Goal: Use online tool/utility: Utilize a website feature to perform a specific function

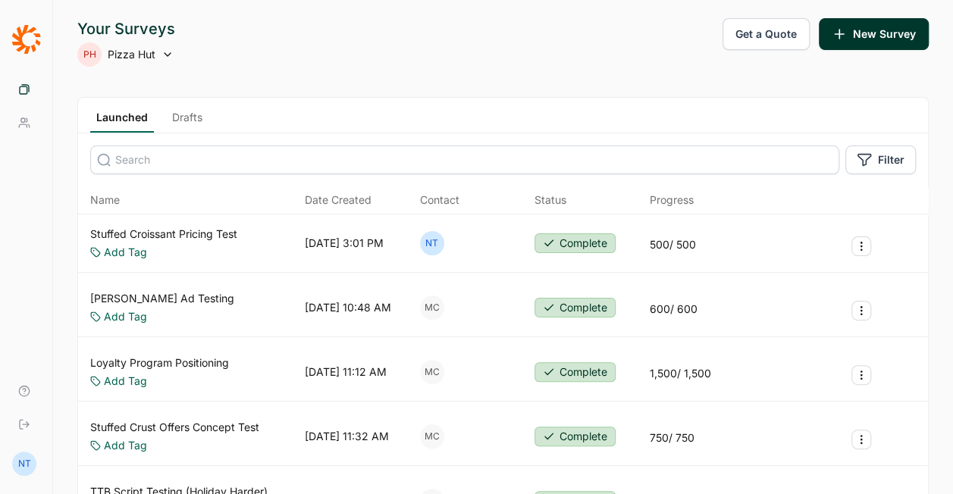
scroll to position [76, 0]
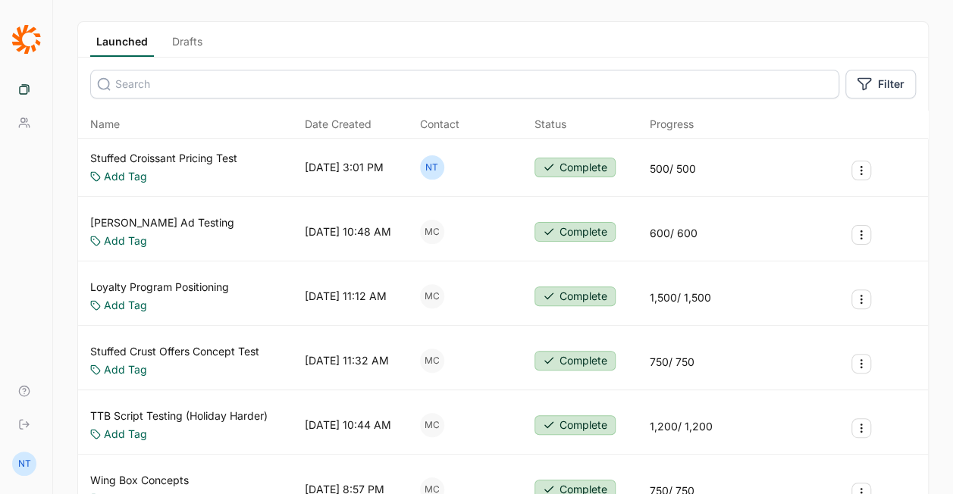
click at [204, 283] on link "Loyalty Program Positioning" at bounding box center [159, 287] width 139 height 15
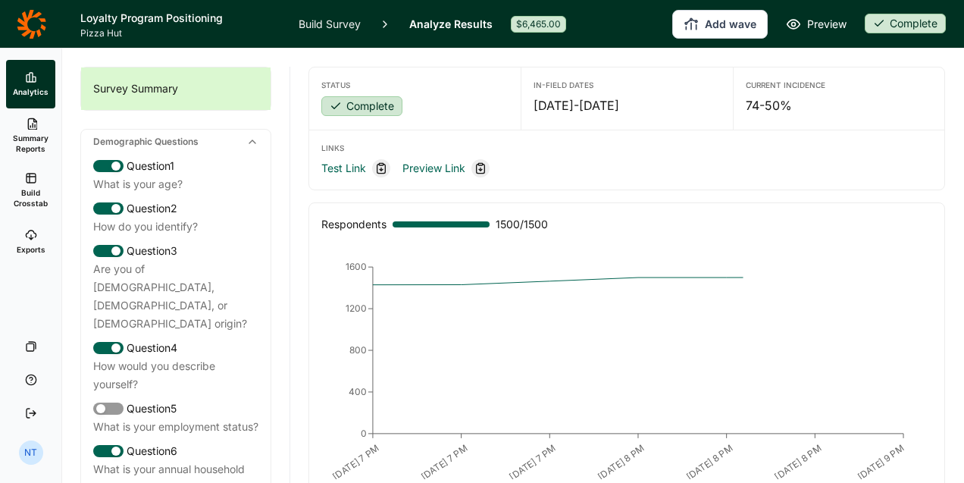
click at [24, 179] on link "Build Crosstab" at bounding box center [30, 190] width 49 height 55
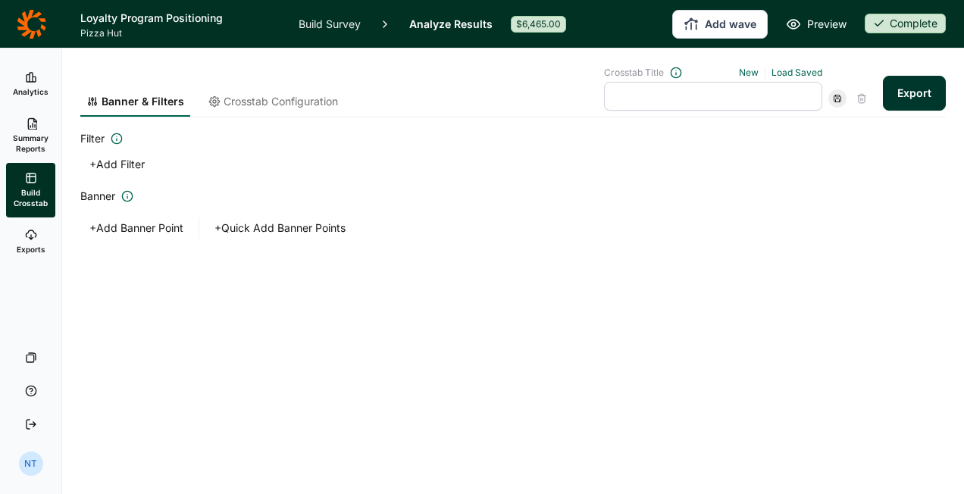
click at [277, 95] on span "Crosstab Configuration" at bounding box center [281, 101] width 114 height 15
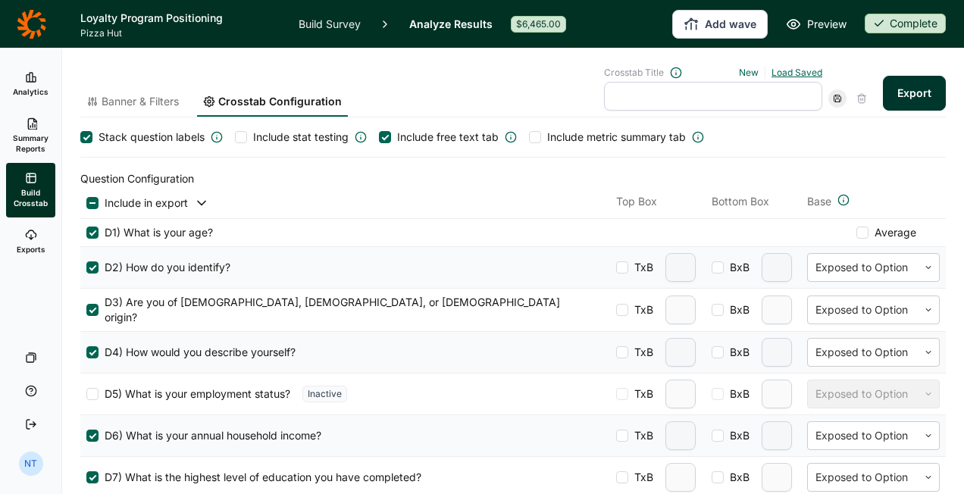
click at [771, 76] on link "Load Saved" at bounding box center [796, 72] width 51 height 11
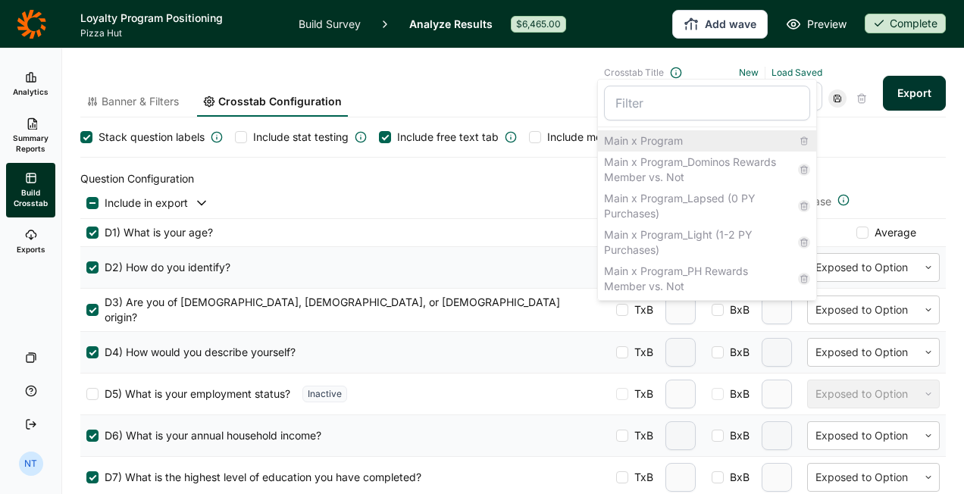
click at [718, 135] on div "Main x Program" at bounding box center [707, 140] width 218 height 21
type input "Main x Program"
type input "2"
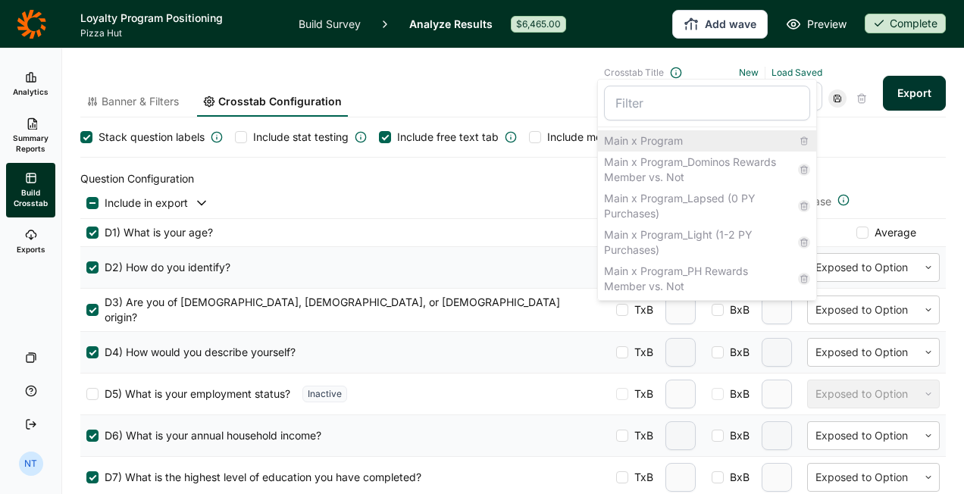
type input "2"
type input "3"
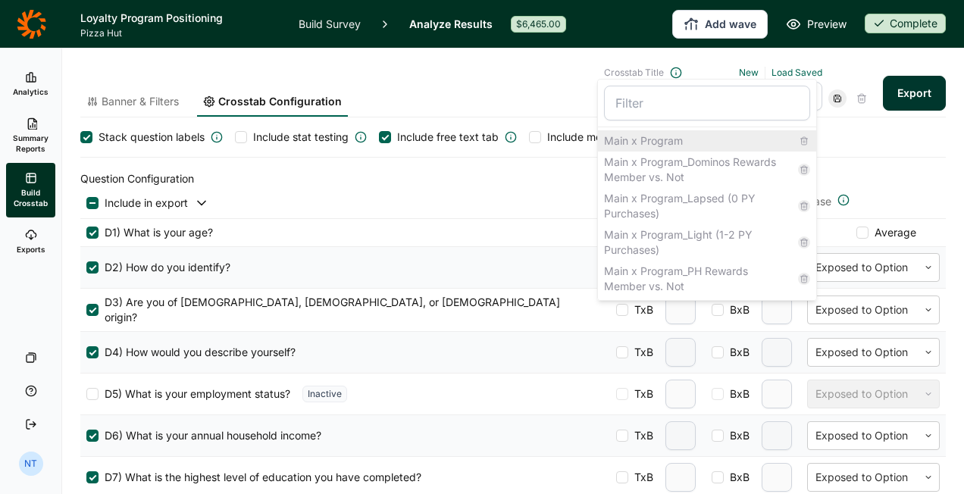
type input "2"
type input "3"
type input "2"
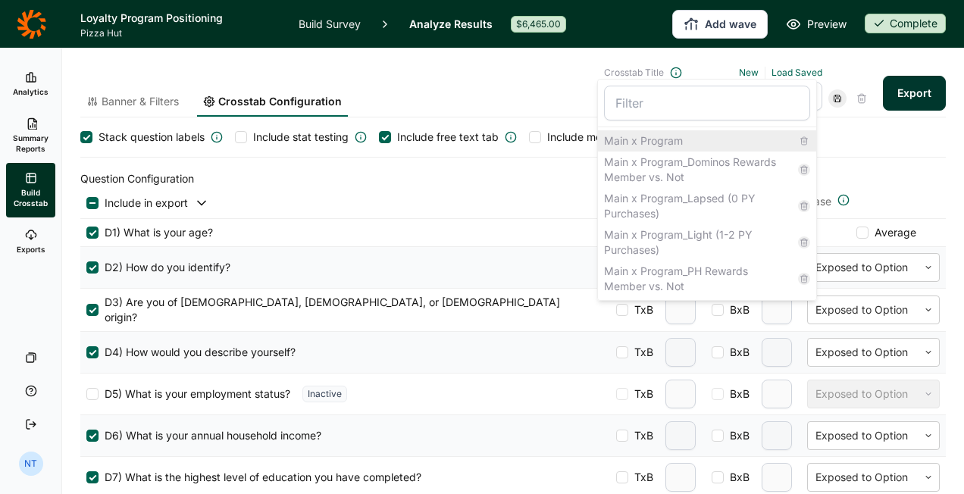
type input "2"
type input "3"
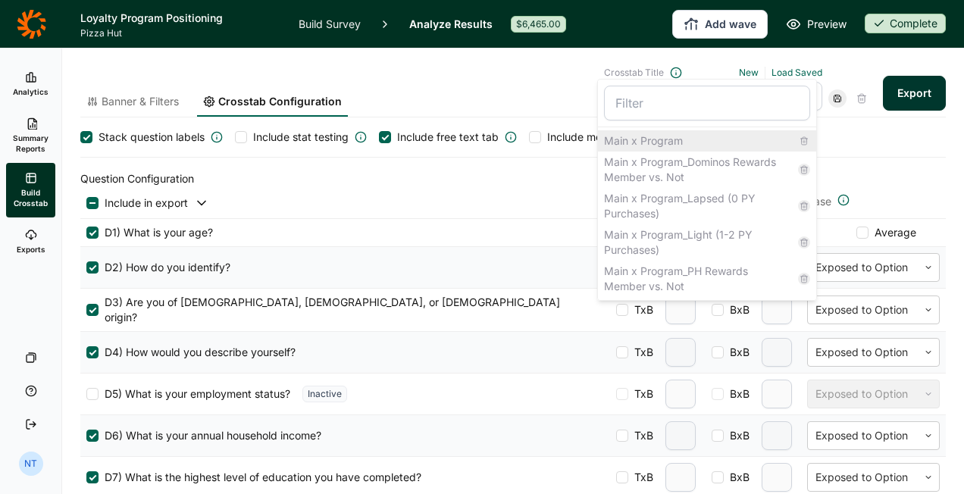
type input "2"
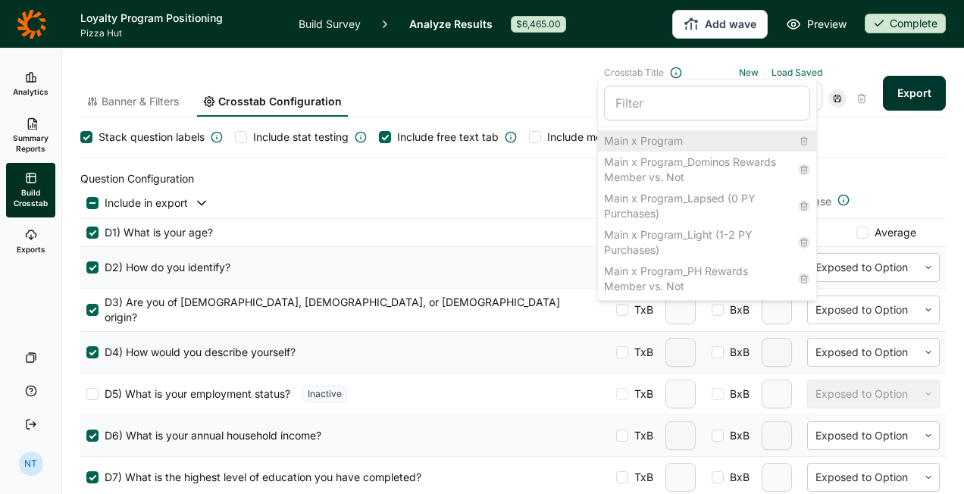
type input "2"
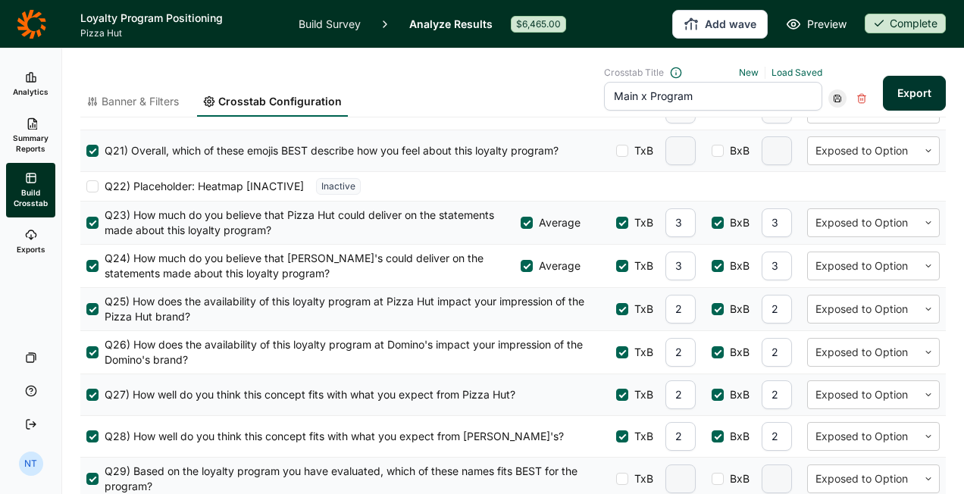
scroll to position [1364, 0]
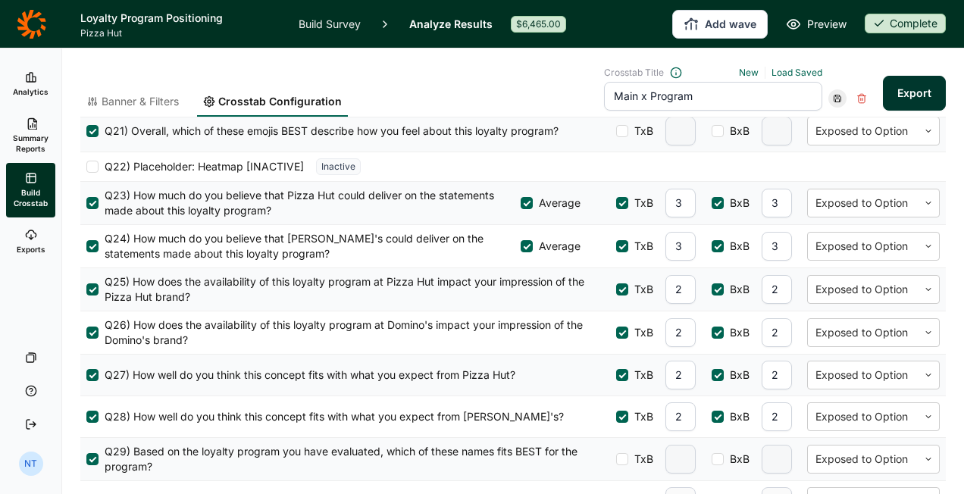
click at [665, 206] on input "3" at bounding box center [680, 203] width 30 height 29
type input "2"
click at [764, 210] on input "3" at bounding box center [777, 203] width 30 height 29
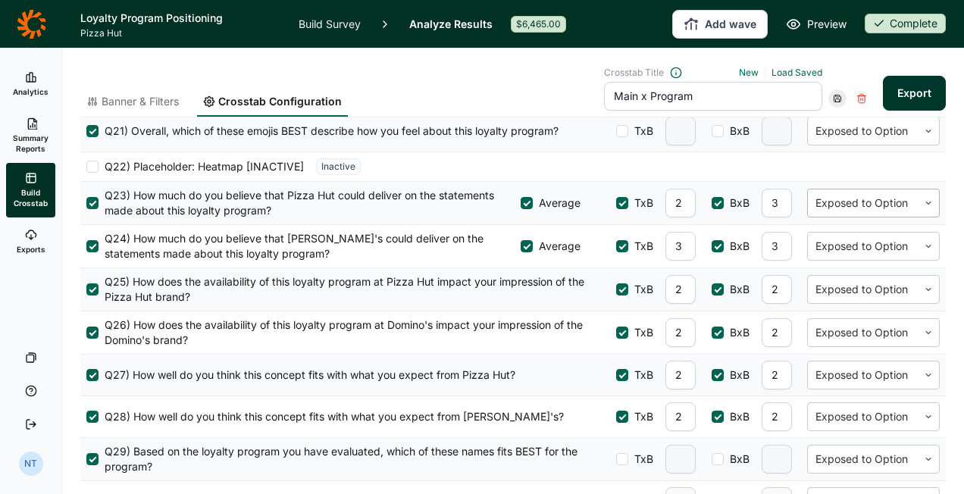
drag, startPoint x: 758, startPoint y: 211, endPoint x: 799, endPoint y: 203, distance: 41.8
click at [799, 203] on div "Average TxB 2 BxB 3 Exposed to Option" at bounding box center [730, 203] width 419 height 29
type input "2"
drag, startPoint x: 665, startPoint y: 249, endPoint x: 690, endPoint y: 249, distance: 25.8
click at [690, 249] on div "Average TxB 3 BxB 3 Exposed to Option" at bounding box center [730, 246] width 419 height 29
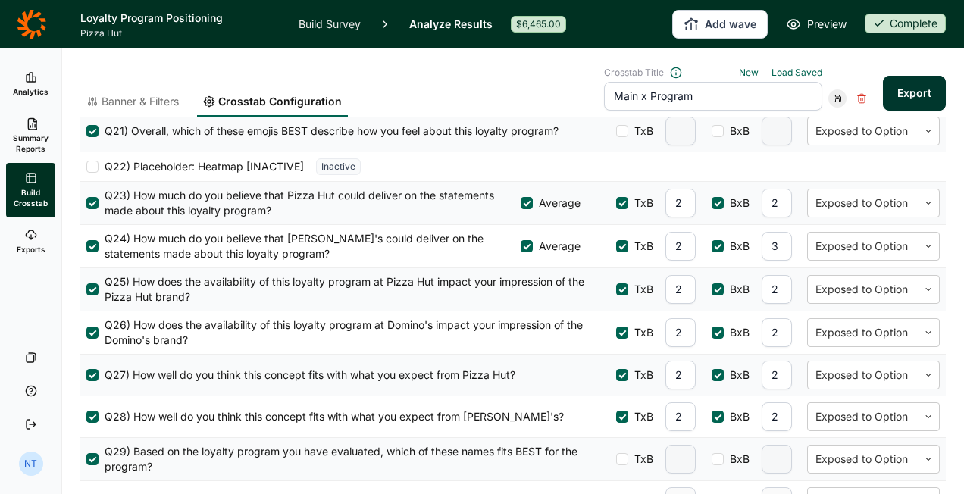
type input "2"
drag, startPoint x: 761, startPoint y: 244, endPoint x: 773, endPoint y: 249, distance: 13.2
click at [773, 249] on input "3" at bounding box center [777, 246] width 30 height 29
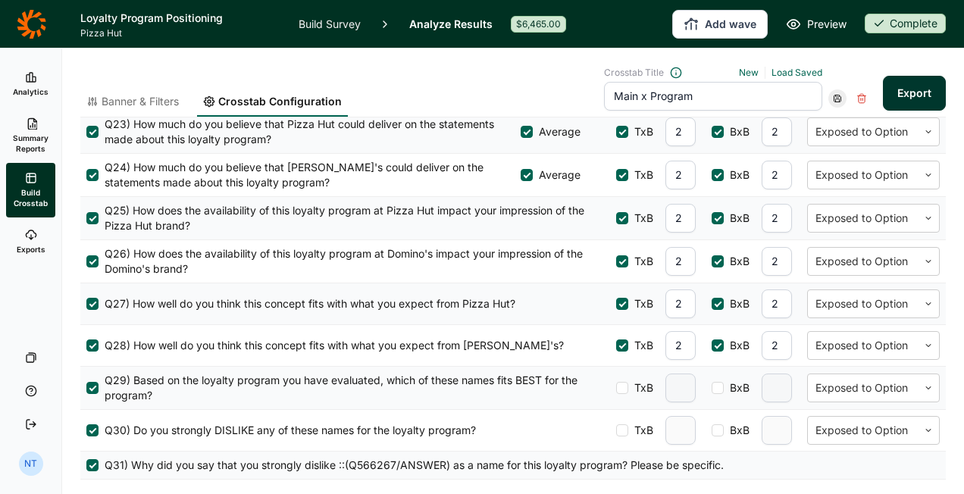
scroll to position [1496, 0]
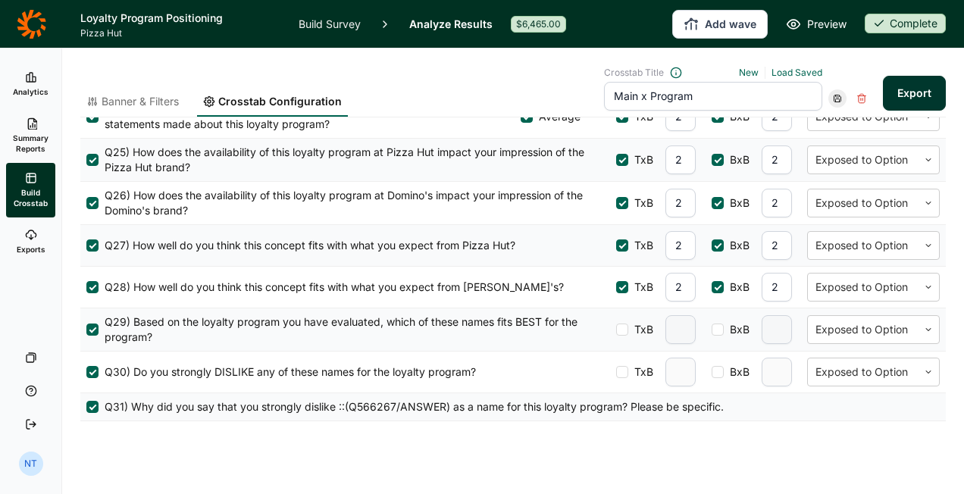
type input "2"
click at [828, 92] on div at bounding box center [837, 98] width 18 height 18
click at [820, 124] on div "Update" at bounding box center [872, 118] width 121 height 21
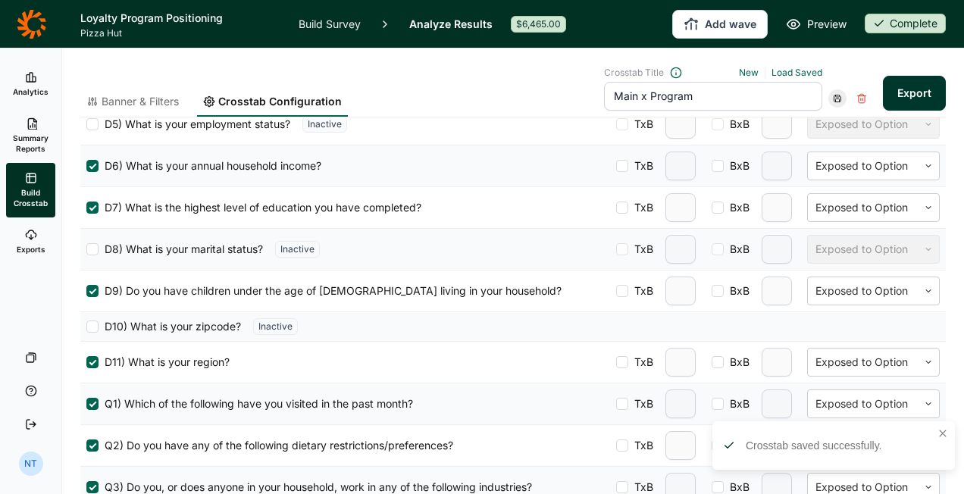
scroll to position [0, 0]
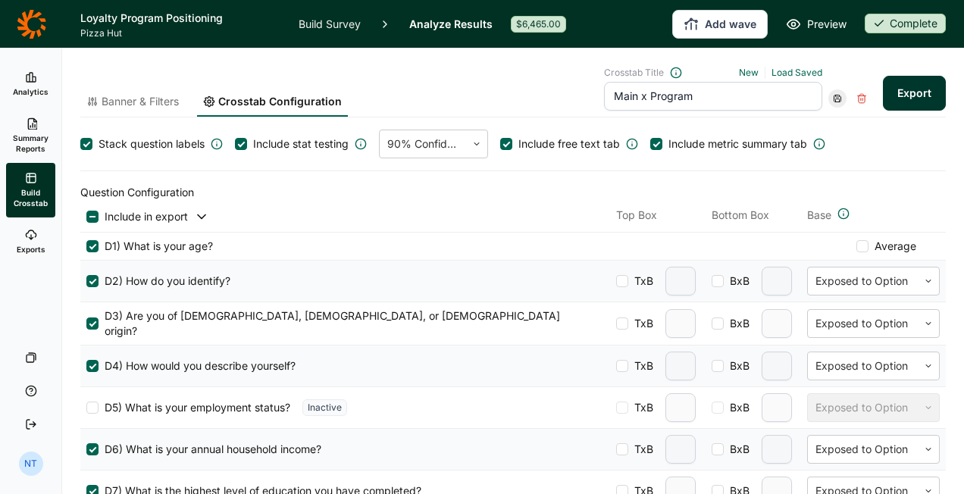
click at [163, 99] on span "Banner & Filters" at bounding box center [140, 101] width 77 height 15
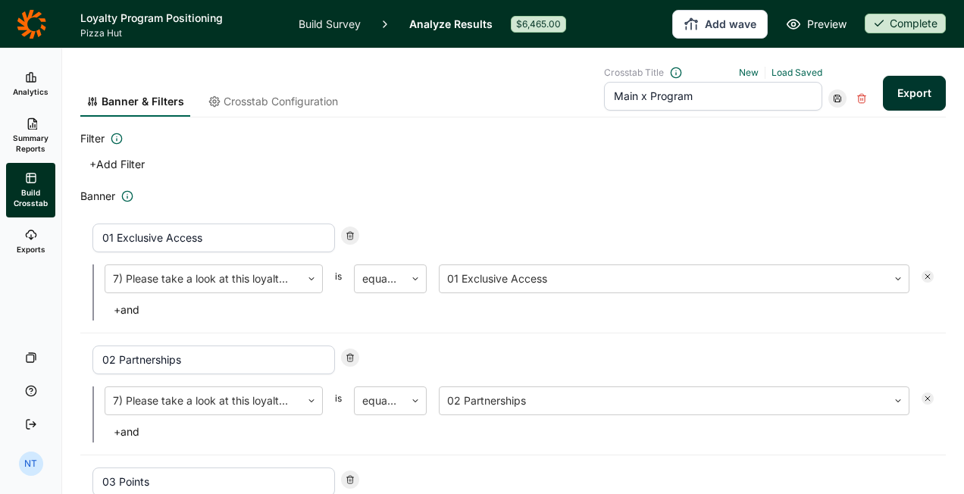
click at [112, 160] on button "+ Add Filter" at bounding box center [117, 164] width 74 height 21
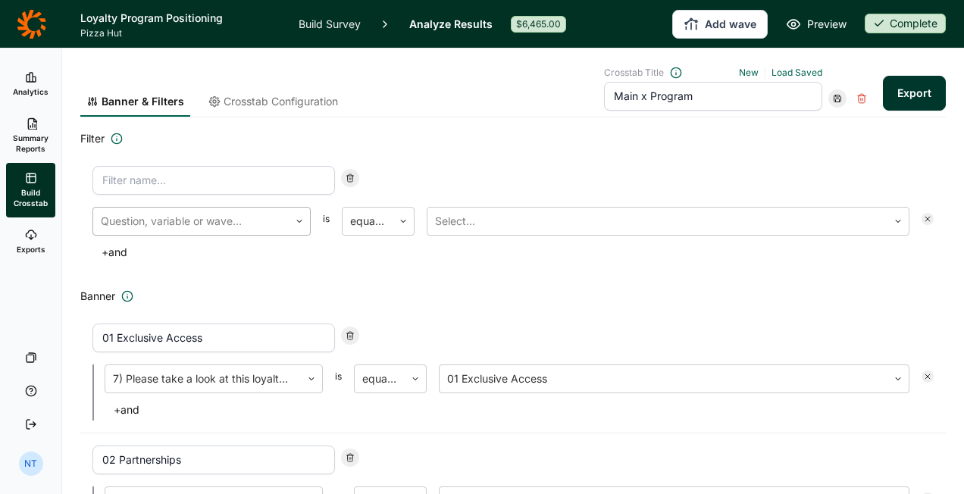
click at [256, 228] on div at bounding box center [191, 221] width 180 height 21
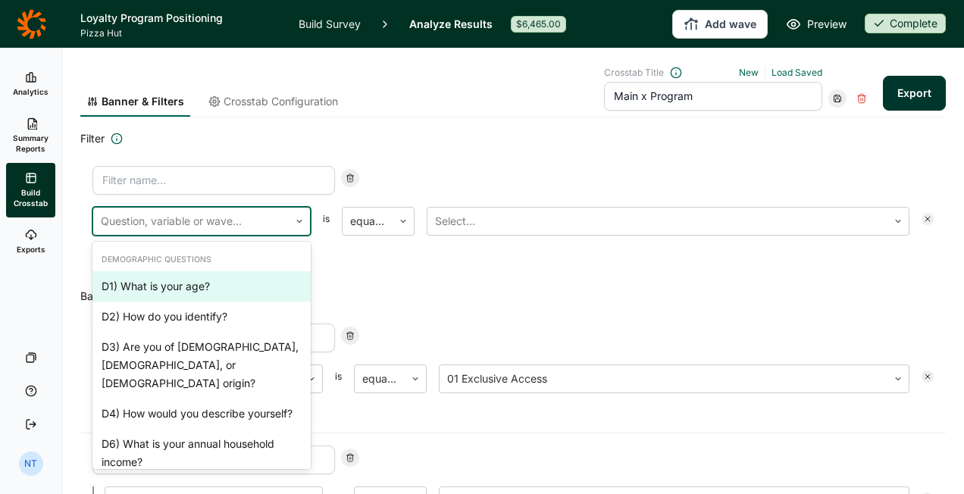
click at [220, 289] on div "D1) What is your age?" at bounding box center [201, 286] width 218 height 30
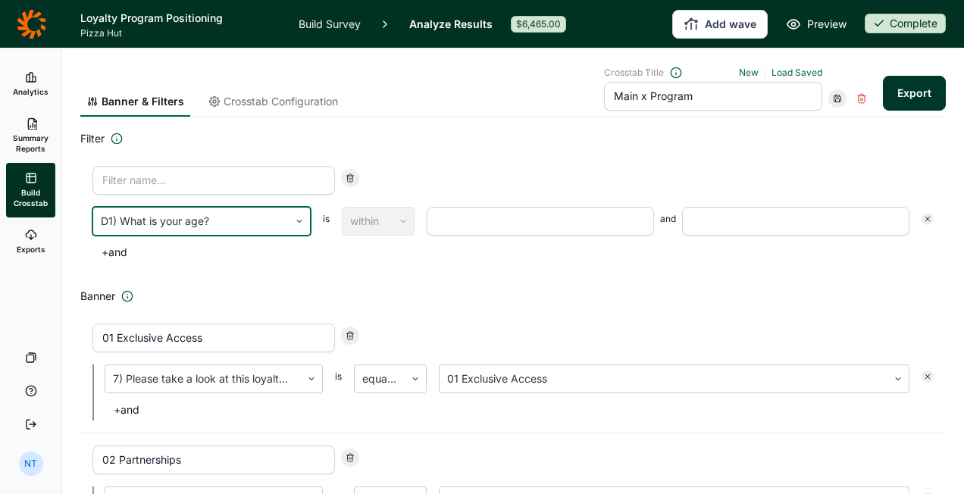
click at [370, 220] on div "within" at bounding box center [378, 221] width 73 height 29
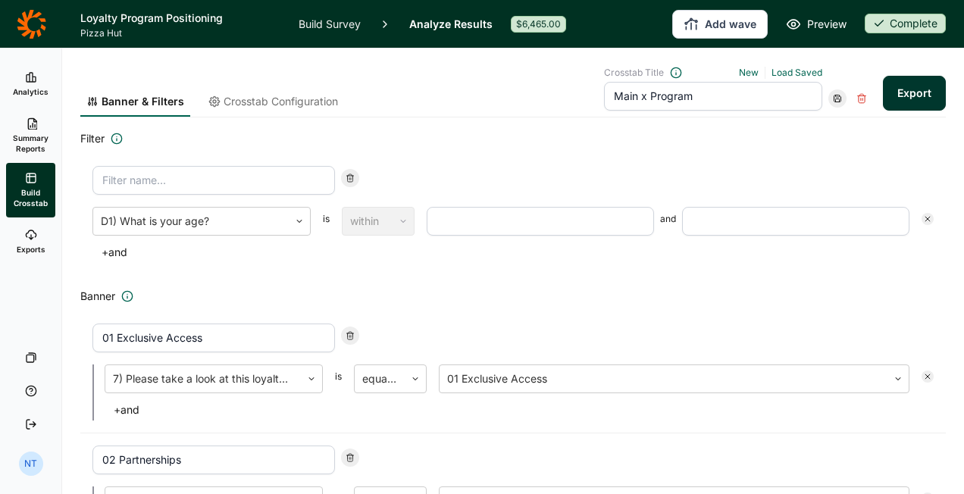
click at [479, 217] on input "number" at bounding box center [540, 221] width 227 height 29
click at [397, 218] on div "within" at bounding box center [378, 221] width 73 height 29
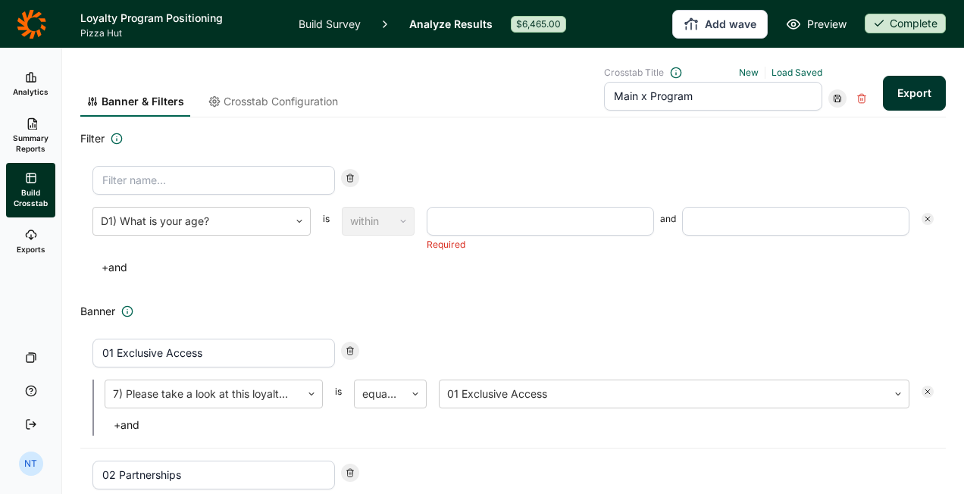
click at [458, 221] on input "number" at bounding box center [540, 221] width 227 height 29
type input "30"
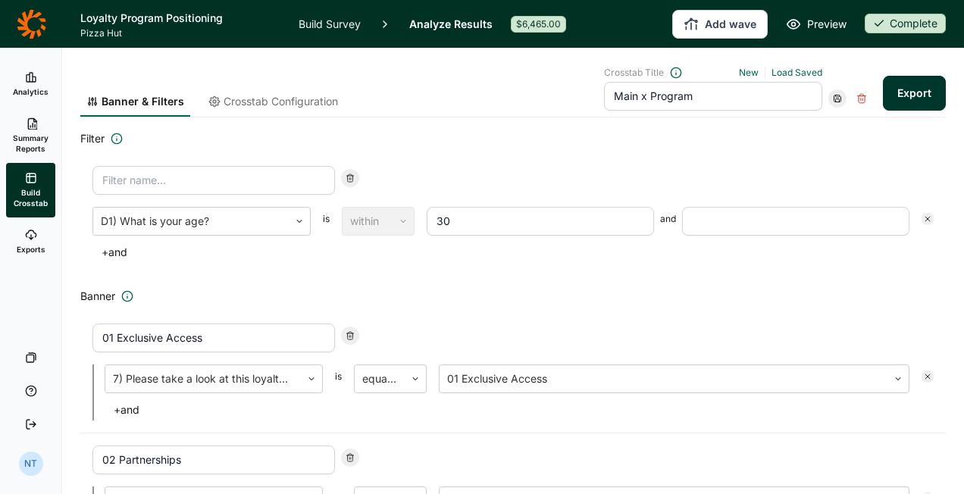
click at [731, 218] on input "number" at bounding box center [795, 221] width 227 height 29
type input "45"
click at [550, 268] on div "D1) What is your age? is within 30 and 45 + and" at bounding box center [512, 214] width 865 height 121
click at [125, 256] on button "+ and" at bounding box center [114, 252] width 44 height 21
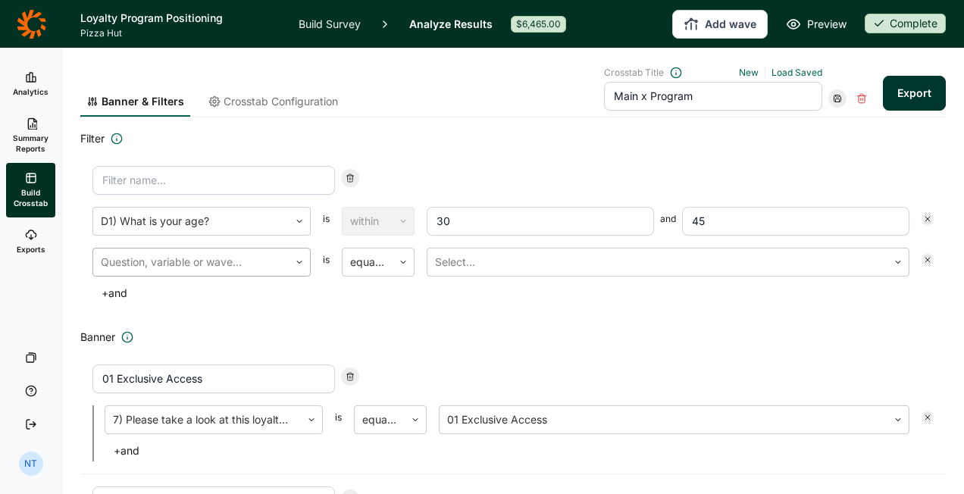
click at [150, 261] on div at bounding box center [191, 262] width 180 height 21
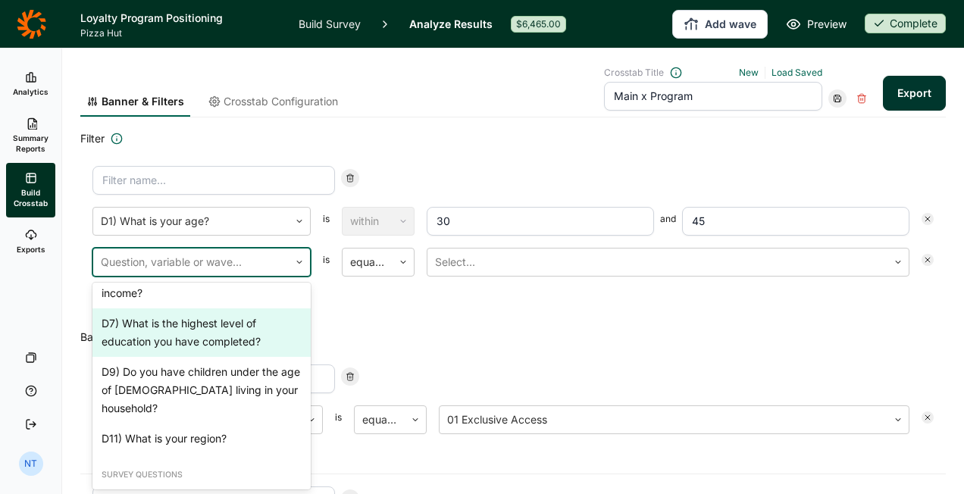
scroll to position [227, 0]
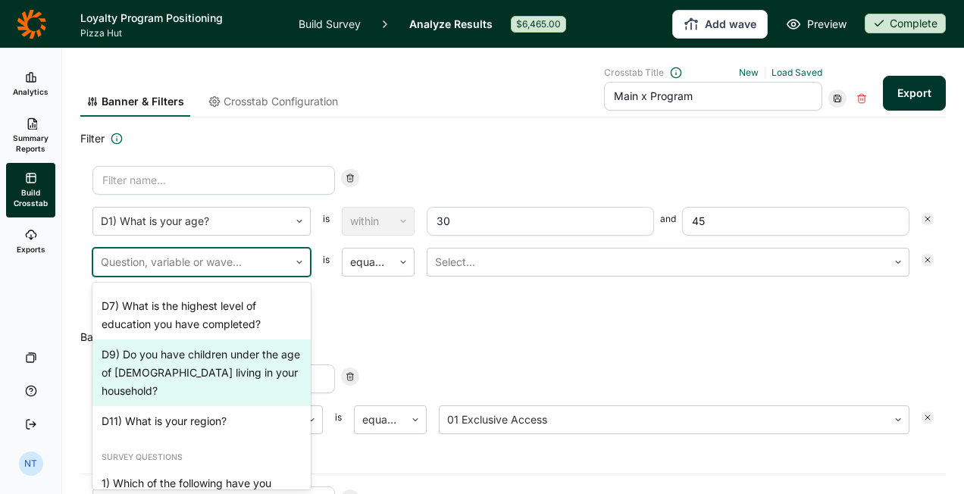
click at [206, 370] on div "D9) Do you have children under the age of 18 living in your household?" at bounding box center [201, 372] width 218 height 67
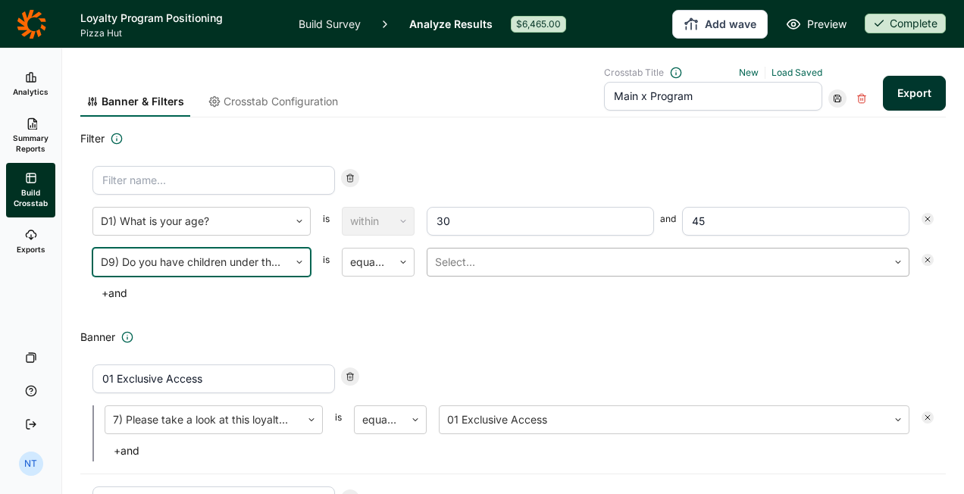
click at [491, 252] on div at bounding box center [657, 262] width 445 height 21
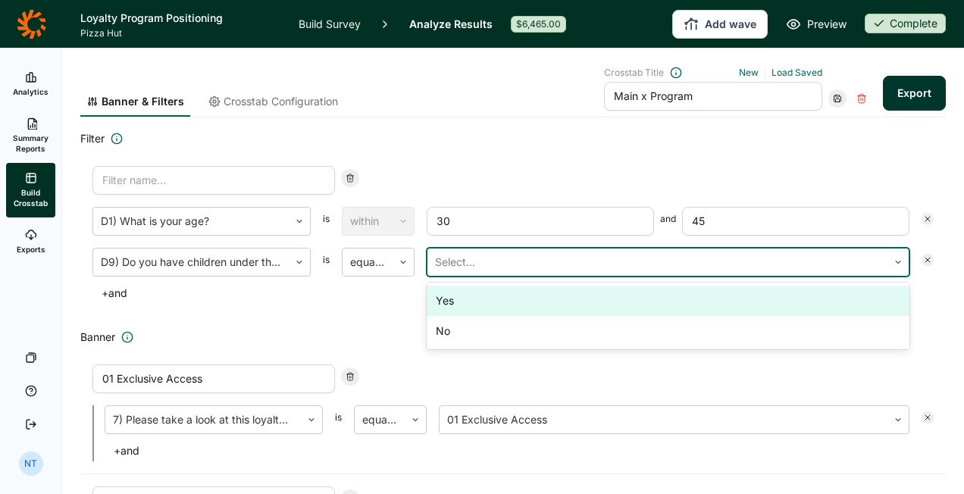
click at [491, 294] on div "Yes" at bounding box center [668, 301] width 483 height 30
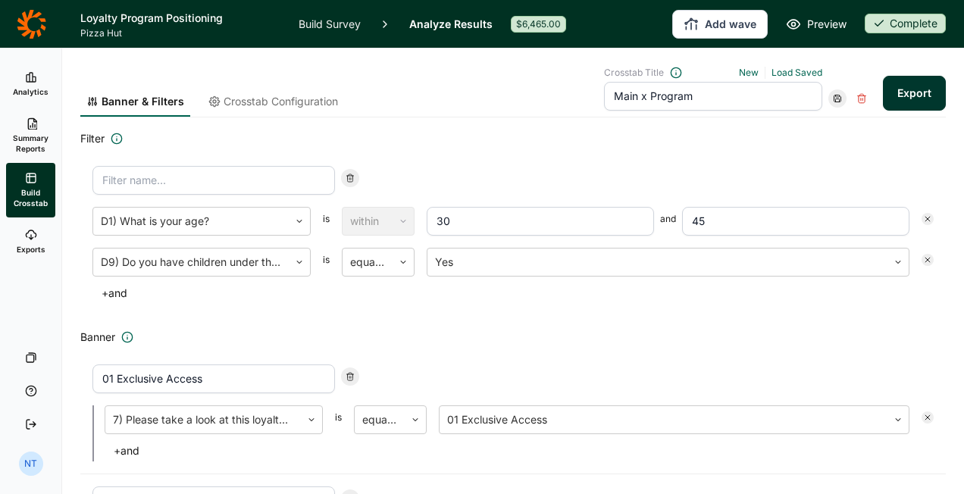
click at [758, 162] on div "D1) What is your age? is within 30 and 45 D9) Do you have children under the ag…" at bounding box center [512, 235] width 865 height 162
click at [834, 98] on use at bounding box center [837, 98] width 7 height 7
click at [837, 135] on div "Save as new" at bounding box center [872, 139] width 121 height 21
click at [717, 99] on input "Main x Program" at bounding box center [713, 96] width 218 height 29
type input "Main x Program (Target)"
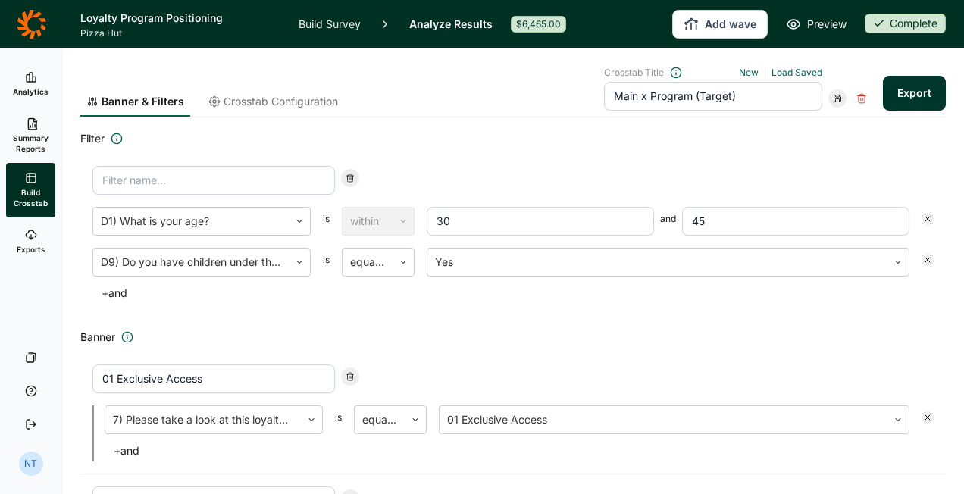
click at [833, 100] on icon at bounding box center [837, 98] width 9 height 9
click at [828, 110] on div "Update" at bounding box center [872, 118] width 121 height 21
click at [932, 86] on button "Export" at bounding box center [914, 93] width 63 height 35
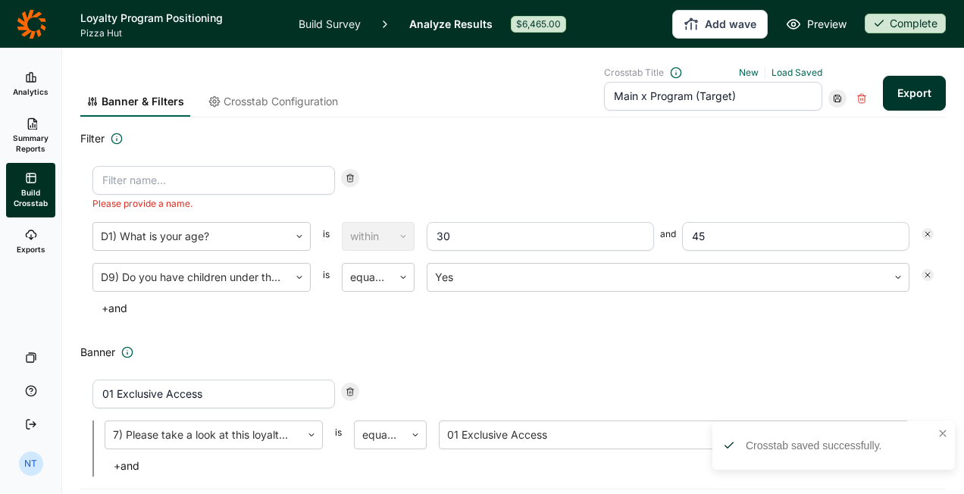
click at [210, 180] on input at bounding box center [213, 180] width 242 height 29
type input "Target Audience"
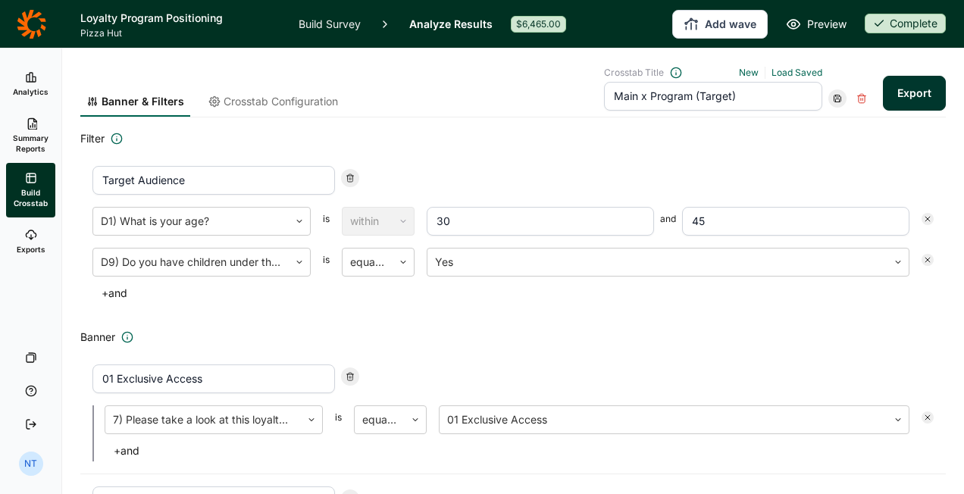
click at [866, 97] on div "Crosstab Title New Load Saved Main x Program (Target) Export" at bounding box center [775, 89] width 342 height 44
click at [907, 97] on button "Export" at bounding box center [914, 93] width 63 height 35
click at [34, 226] on link "Exports" at bounding box center [30, 241] width 49 height 48
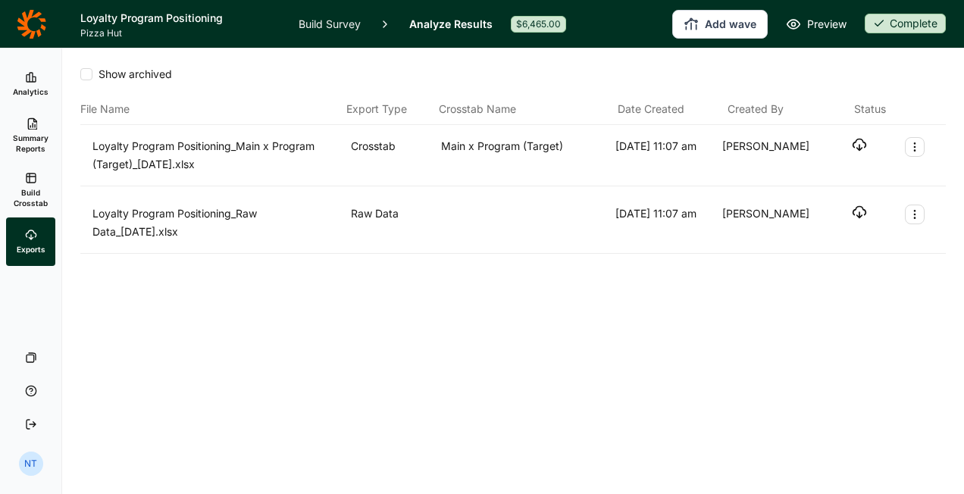
click at [858, 147] on icon "button" at bounding box center [859, 144] width 15 height 15
